Goal: Check status

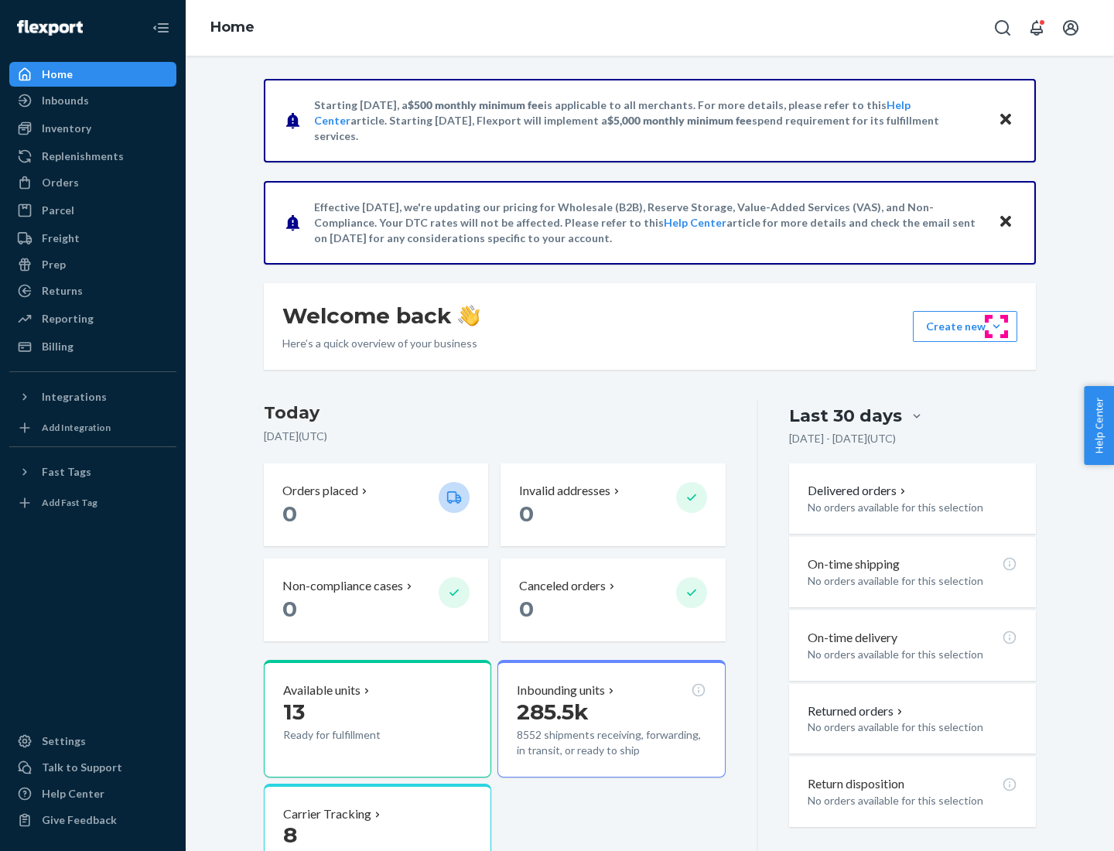
click at [996, 326] on button "Create new Create new inbound Create new order Create new product" at bounding box center [965, 326] width 104 height 31
click at [53, 264] on div "Prep" at bounding box center [54, 264] width 24 height 15
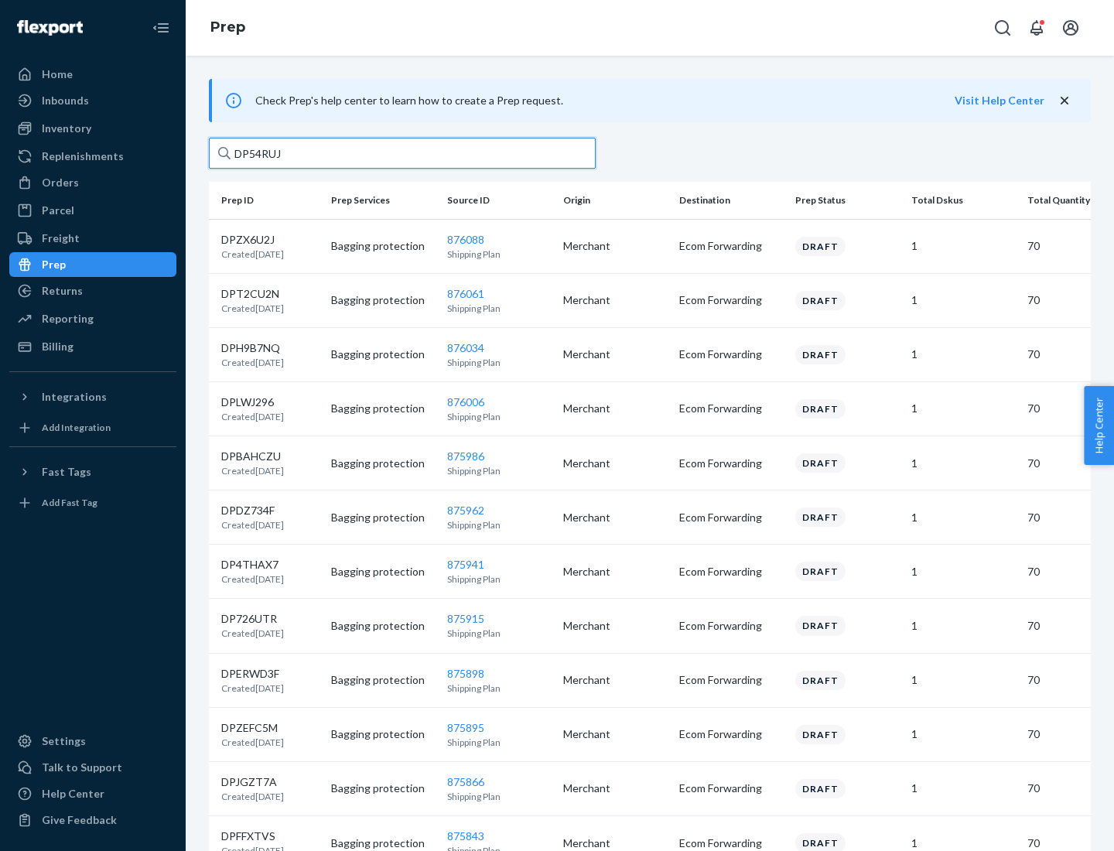
type input "DP54RUJL"
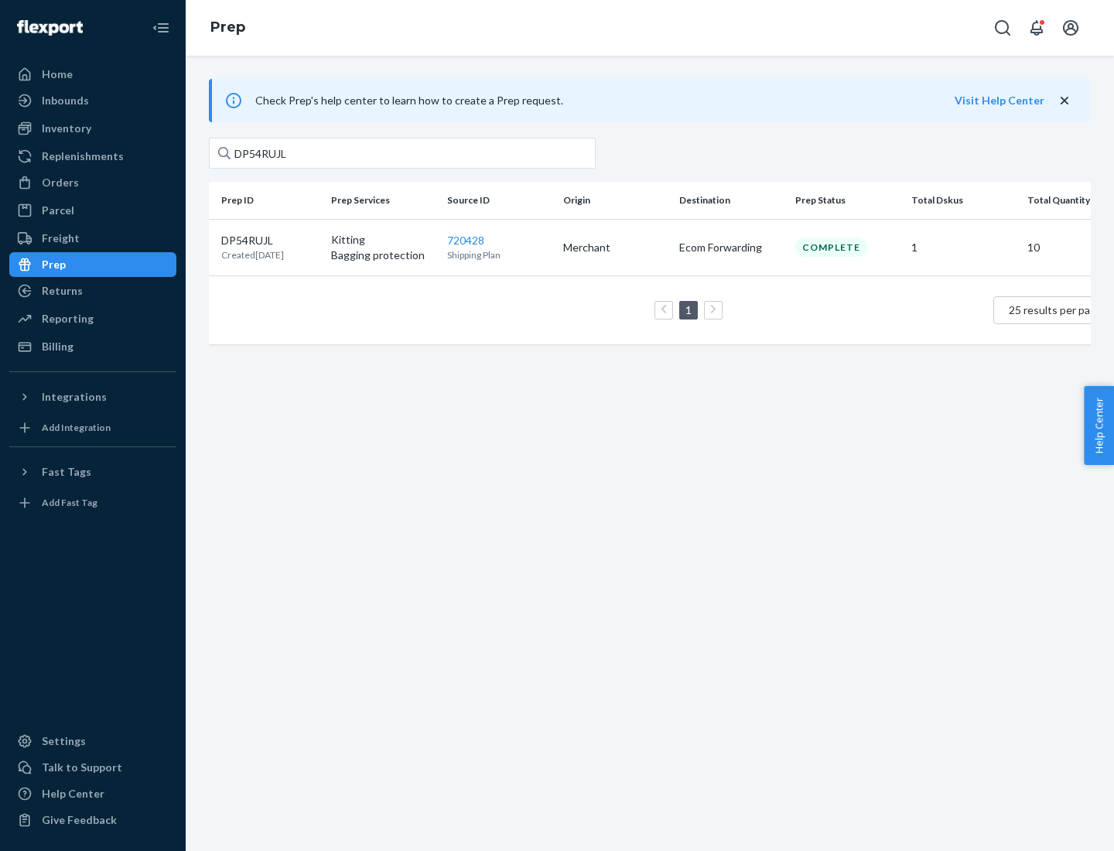
click at [270, 239] on p "DP54RUJL" at bounding box center [252, 240] width 63 height 15
